Goal: Information Seeking & Learning: Learn about a topic

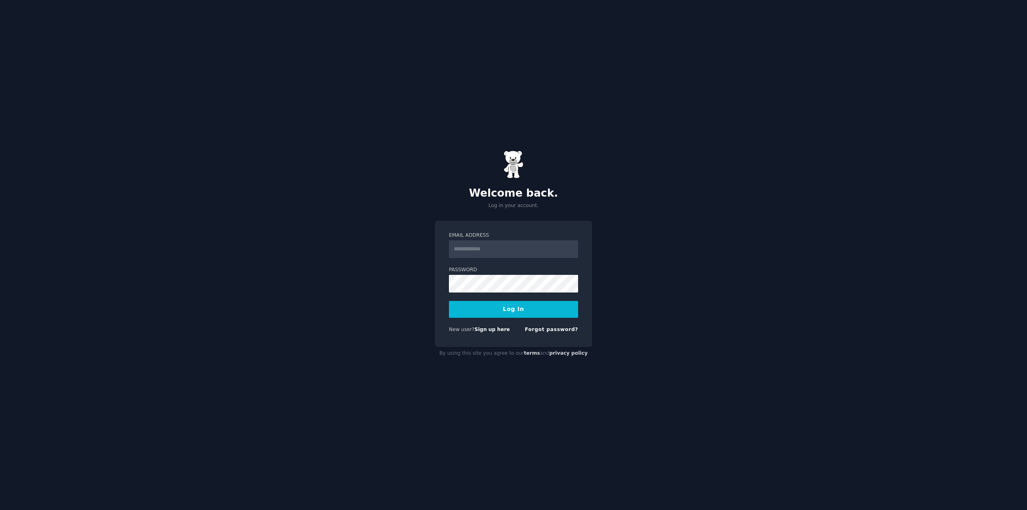
click at [501, 249] on input "Email Address" at bounding box center [513, 249] width 129 height 18
type input "**********"
click at [641, 276] on div "**********" at bounding box center [513, 255] width 1027 height 510
click at [543, 313] on button "Log In" at bounding box center [513, 309] width 129 height 17
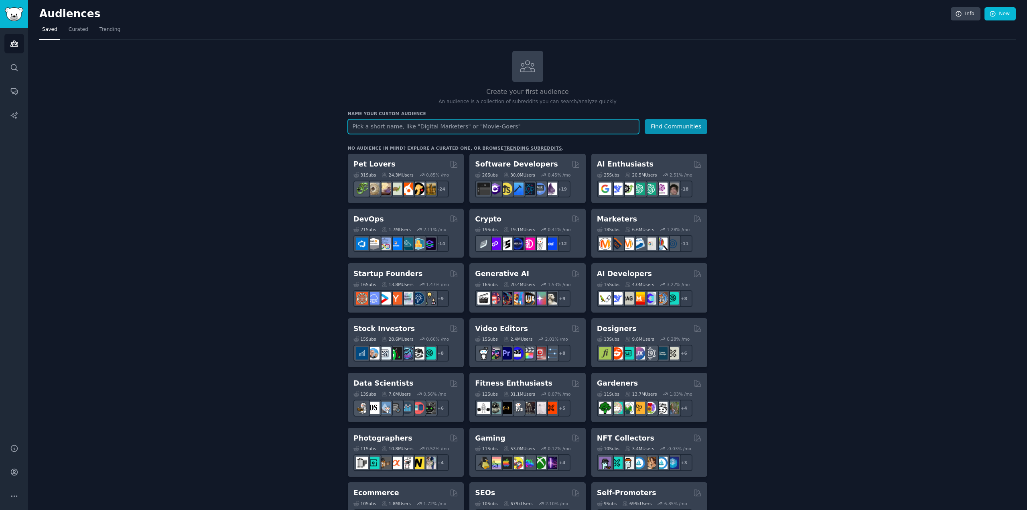
click at [500, 128] on input "text" at bounding box center [493, 126] width 291 height 15
type input "pdfreader"
click at [645, 119] on button "Find Communities" at bounding box center [676, 126] width 63 height 15
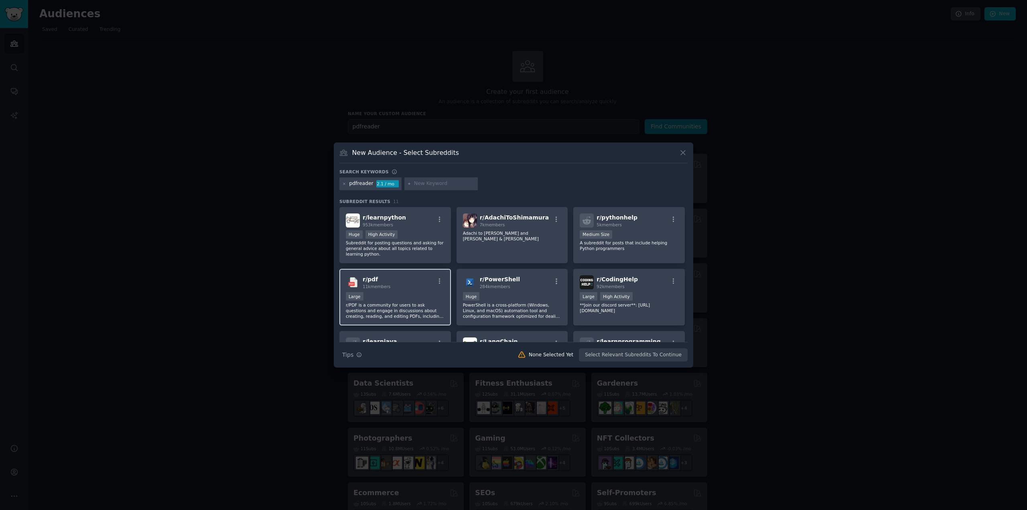
scroll to position [40, 0]
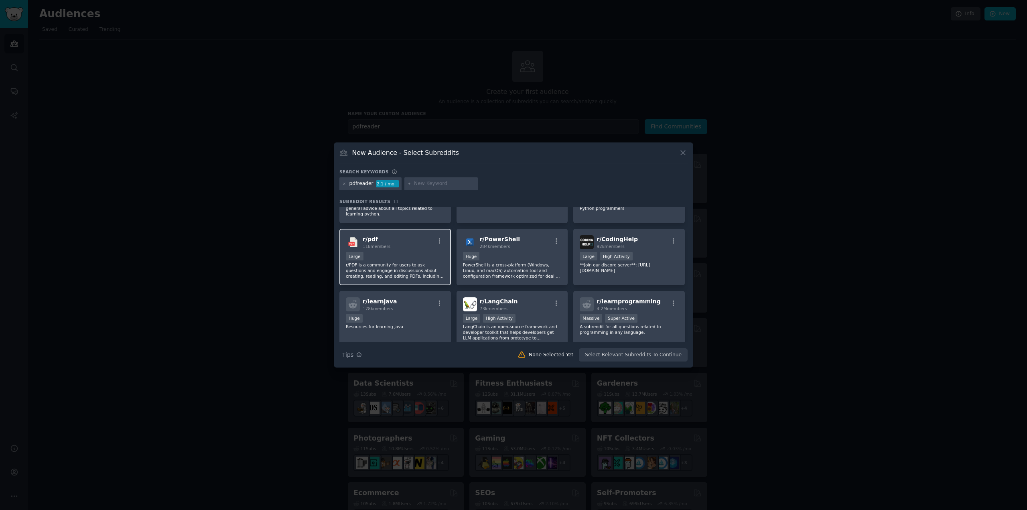
click at [429, 256] on div "Large" at bounding box center [395, 257] width 99 height 10
click at [662, 357] on button "Create Audience" at bounding box center [661, 355] width 53 height 14
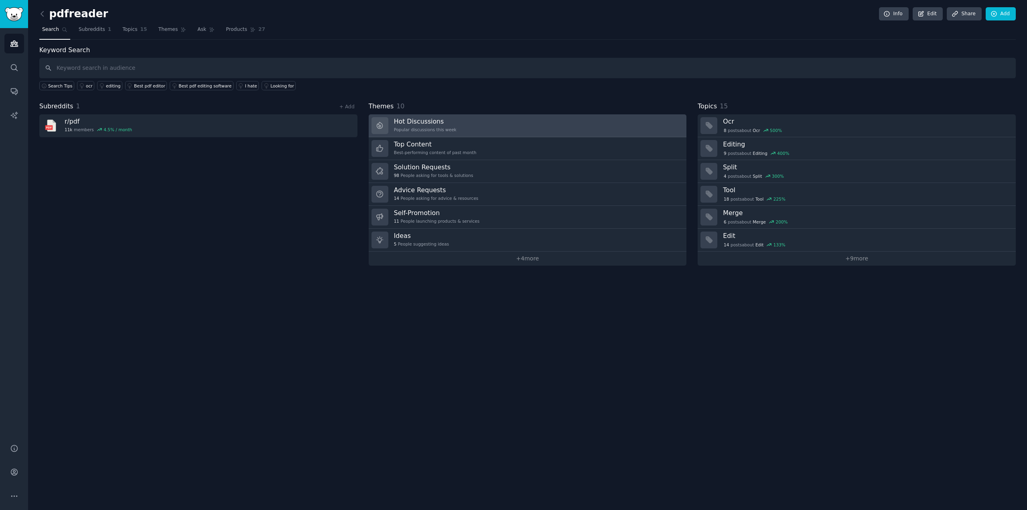
click at [470, 128] on link "Hot Discussions Popular discussions this week" at bounding box center [528, 125] width 318 height 23
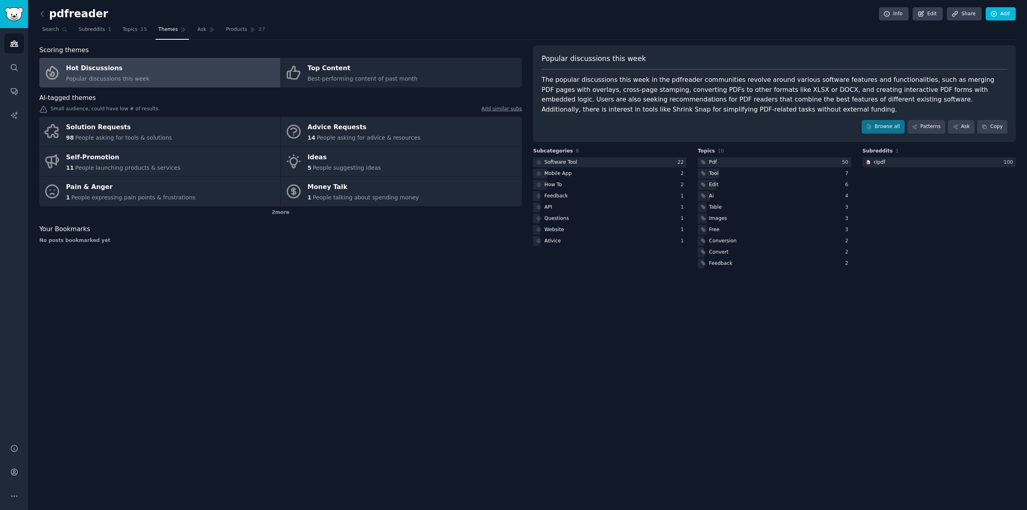
drag, startPoint x: 223, startPoint y: 120, endPoint x: 766, endPoint y: 110, distance: 543.8
click at [766, 110] on div "The popular discussions this week in the pdfreader communities revolve around v…" at bounding box center [775, 94] width 466 height 39
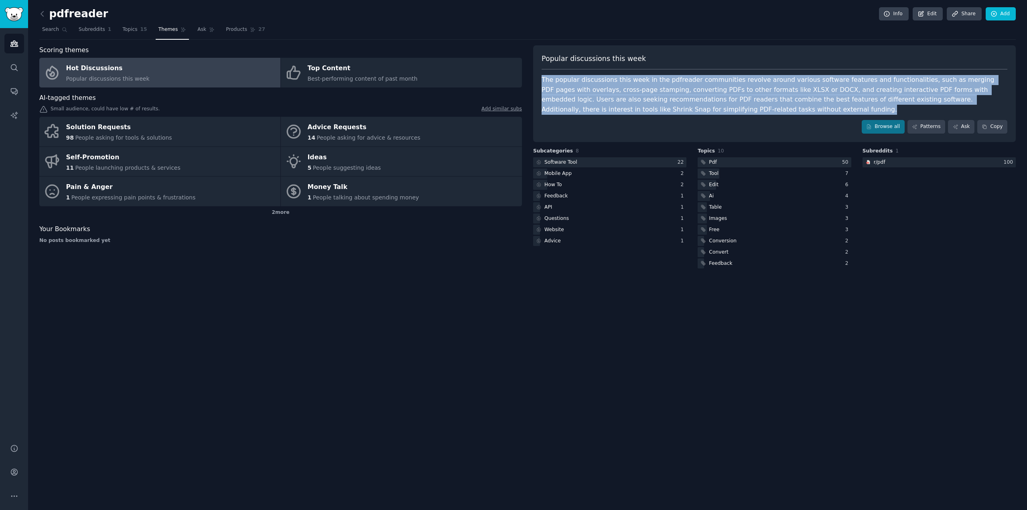
drag, startPoint x: 762, startPoint y: 114, endPoint x: 540, endPoint y: 81, distance: 224.7
click at [540, 81] on div "Popular discussions this week The popular discussions this week in the pdfreade…" at bounding box center [774, 93] width 483 height 97
copy div "The popular discussions this week in the pdfreader communities revolve around v…"
click at [817, 109] on div "The popular discussions this week in the pdfreader communities revolve around v…" at bounding box center [775, 94] width 466 height 39
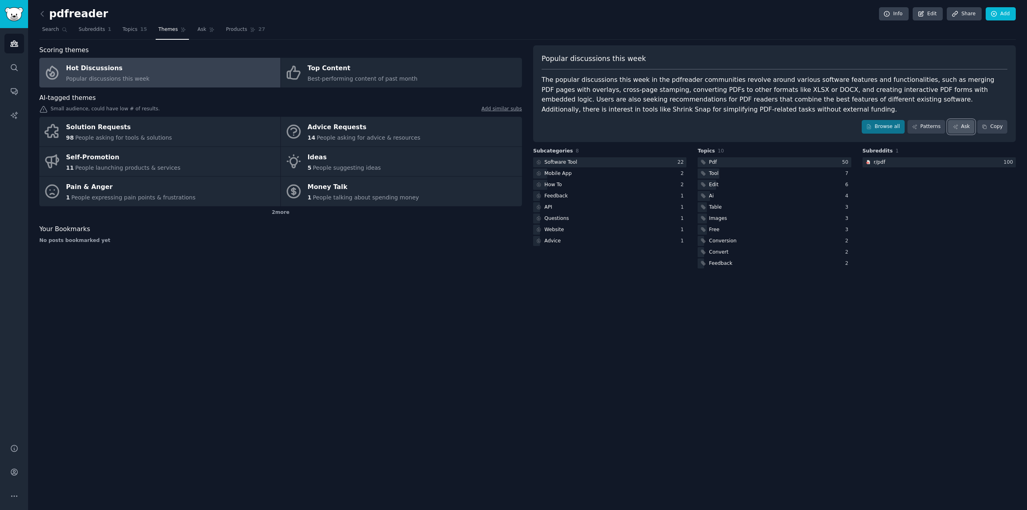
click at [966, 124] on link "Ask" at bounding box center [961, 127] width 26 height 14
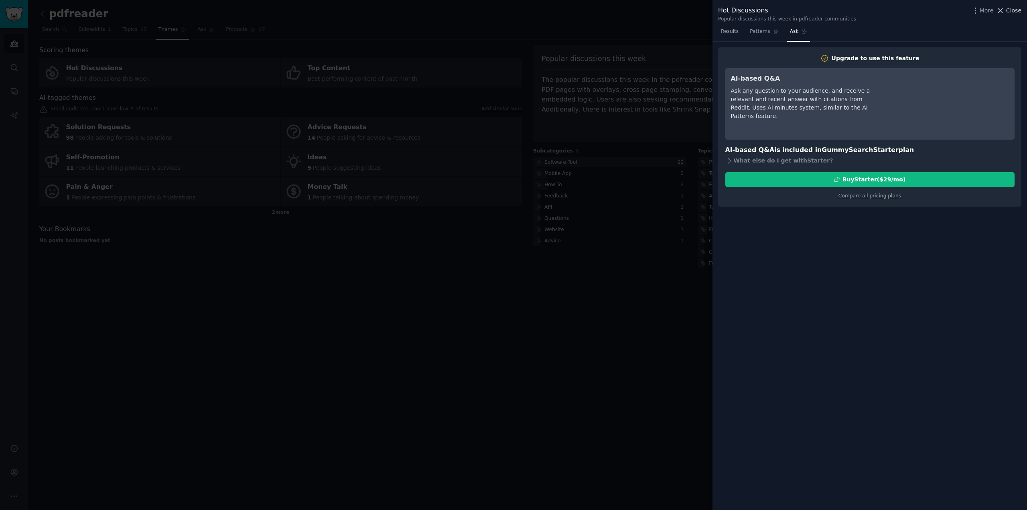
click at [1016, 10] on span "Close" at bounding box center [1013, 10] width 15 height 8
